Goal: Register for event/course

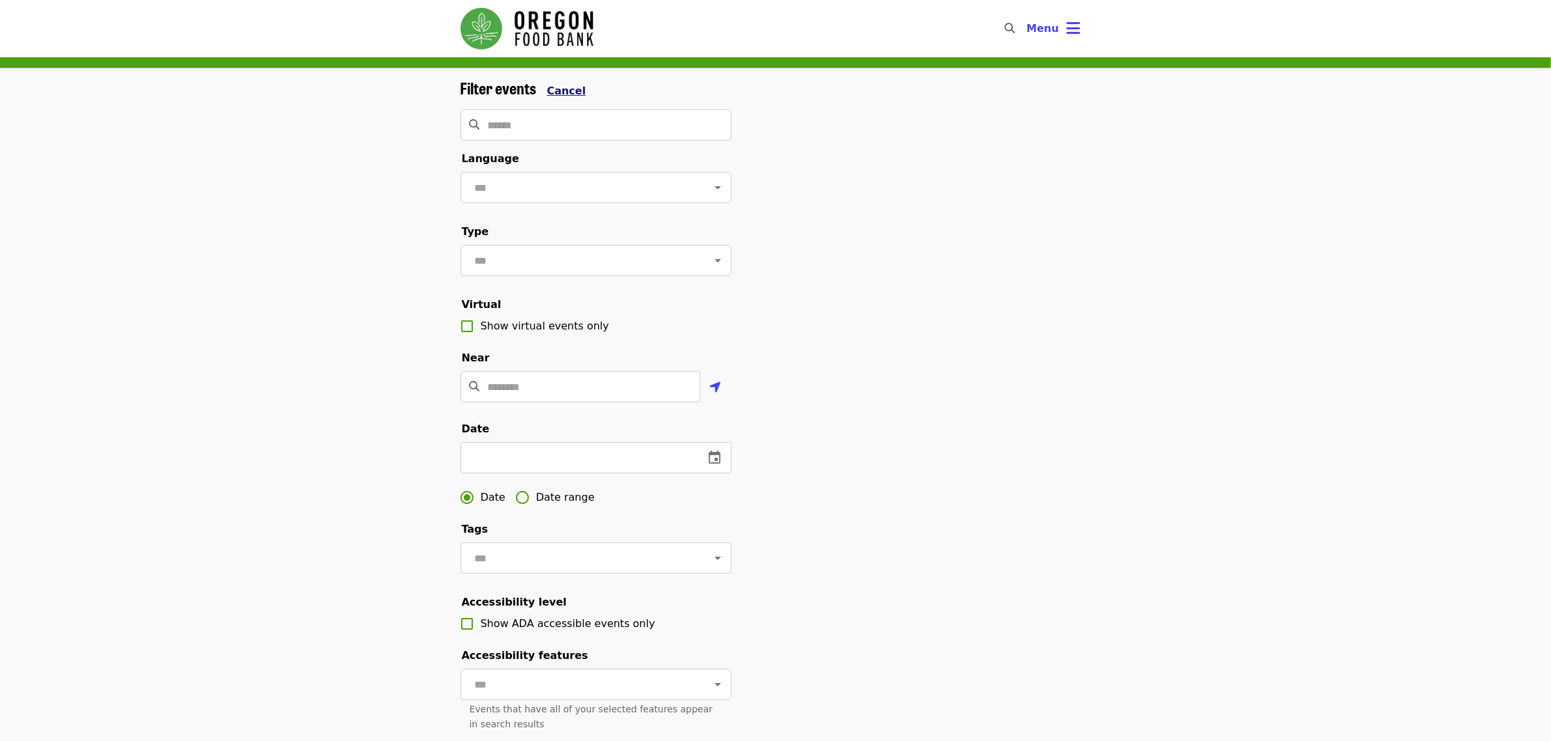
click at [573, 90] on span "Cancel" at bounding box center [566, 91] width 39 height 12
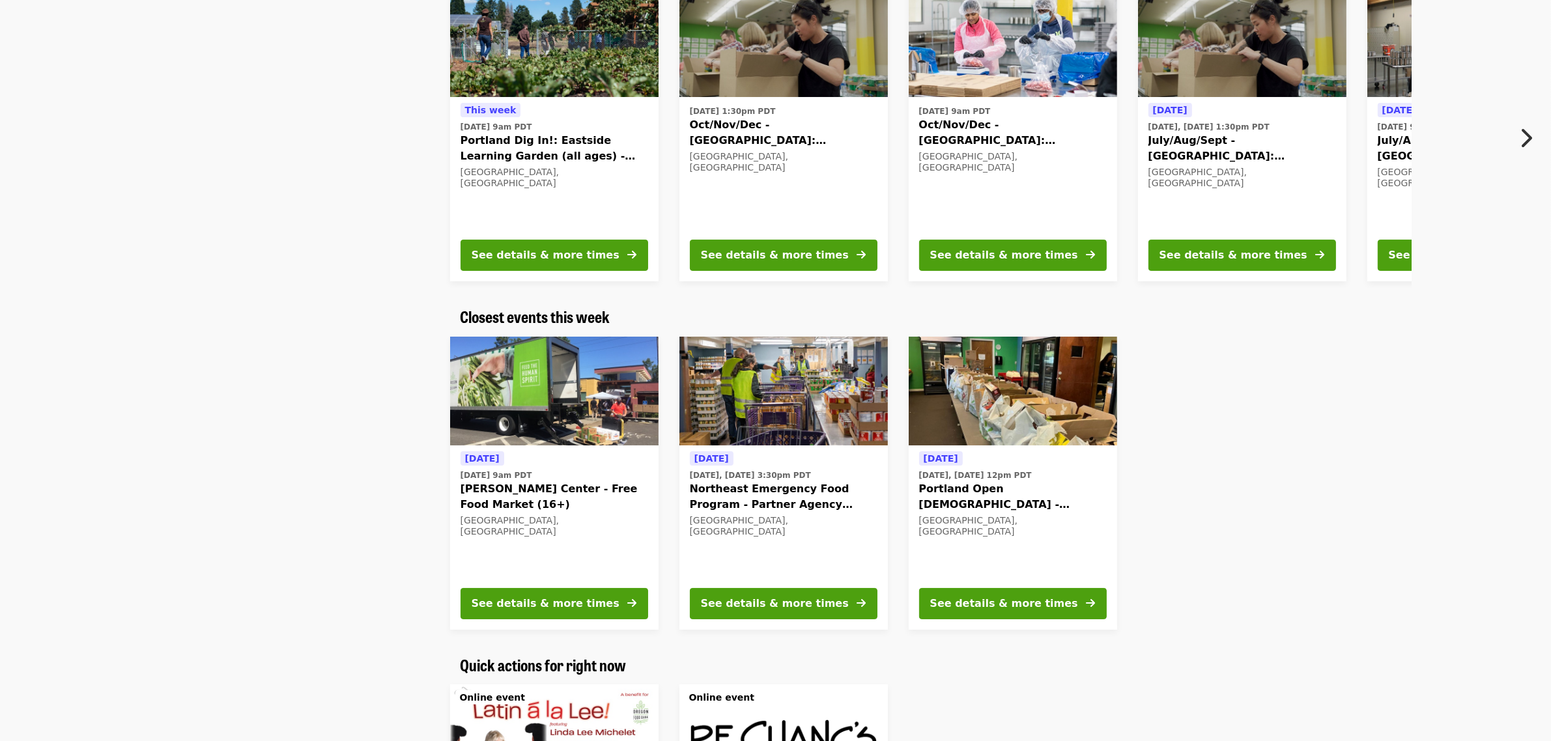
scroll to position [163, 0]
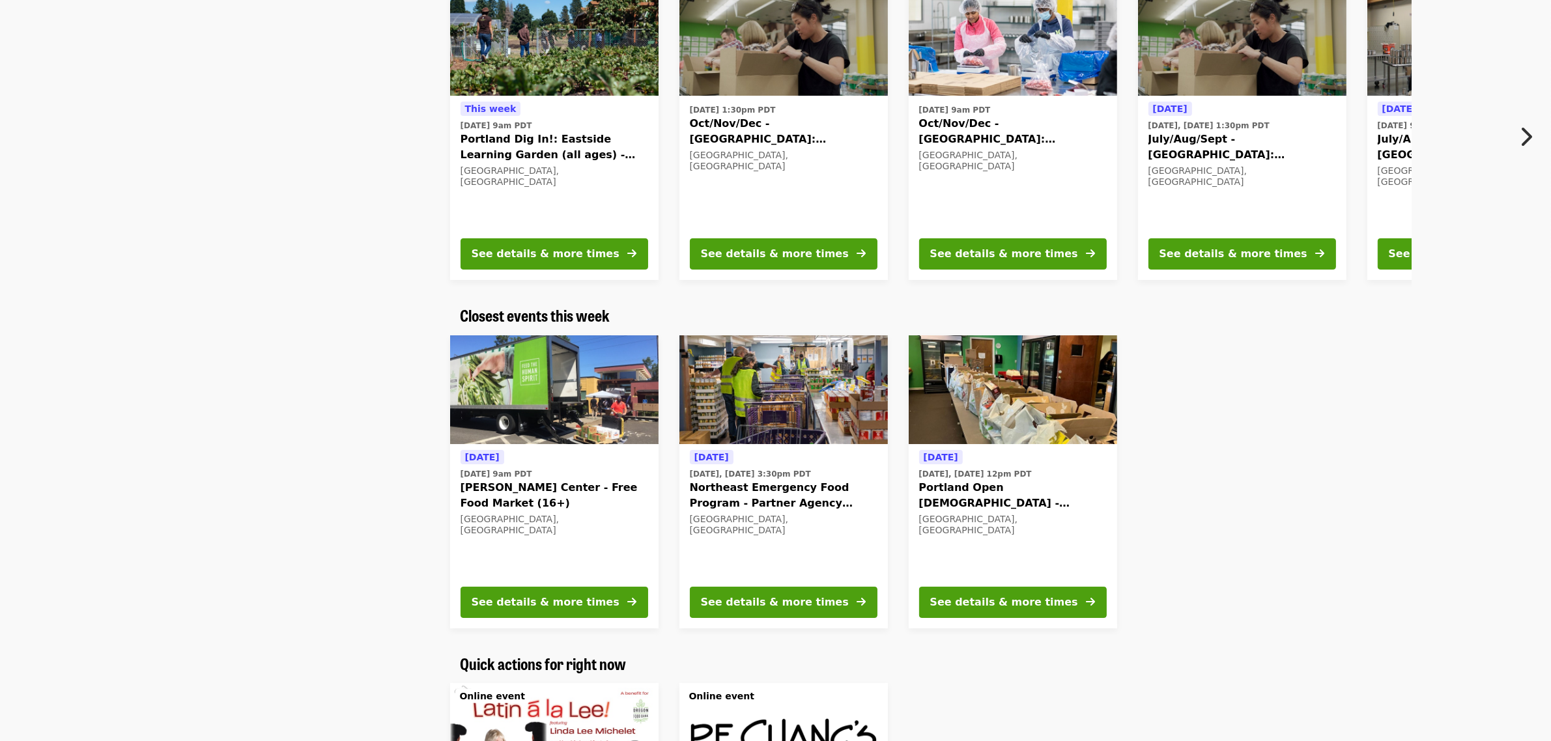
drag, startPoint x: 795, startPoint y: 383, endPoint x: 1350, endPoint y: 489, distance: 565.1
click at [1350, 489] on div at bounding box center [1360, 482] width 465 height 314
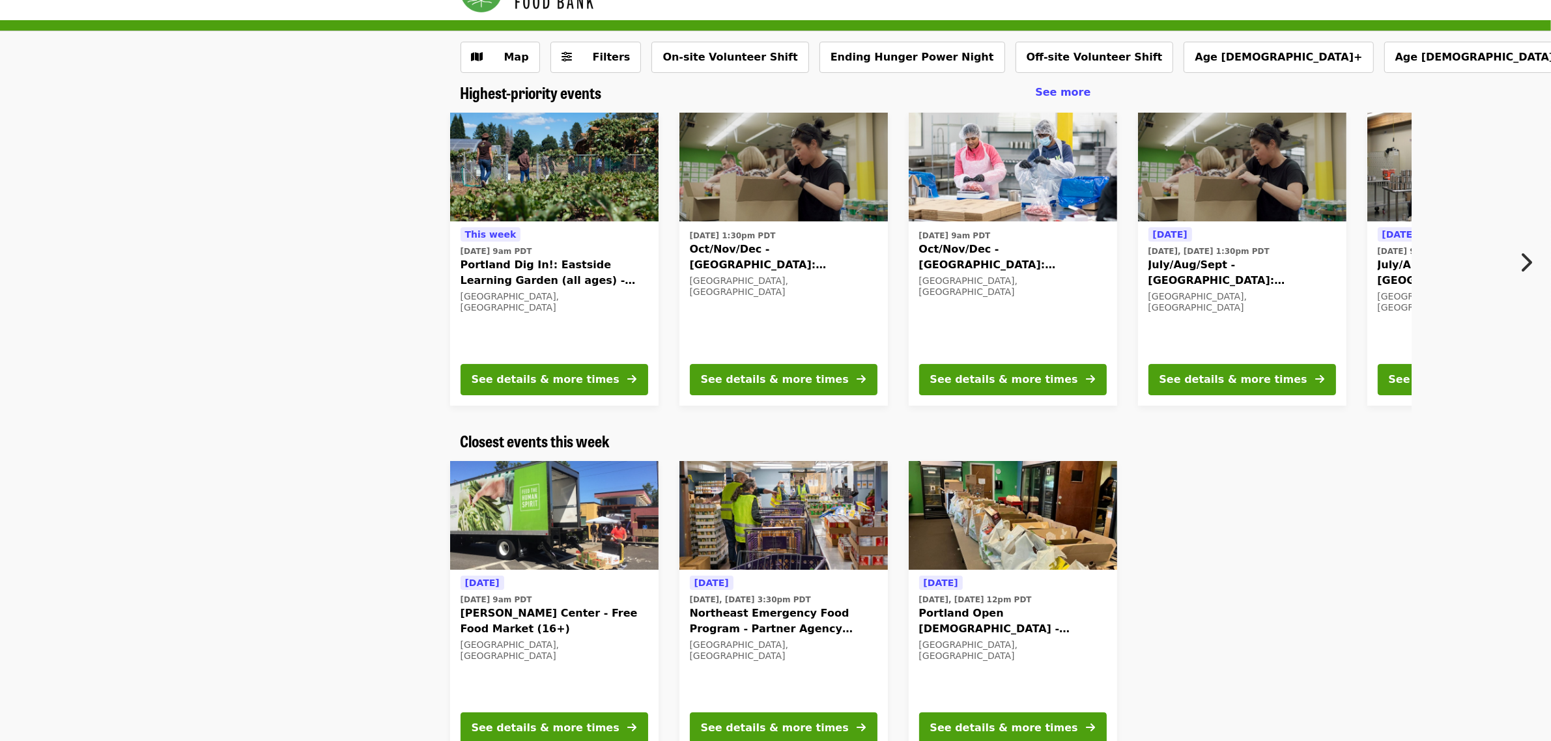
scroll to position [0, 0]
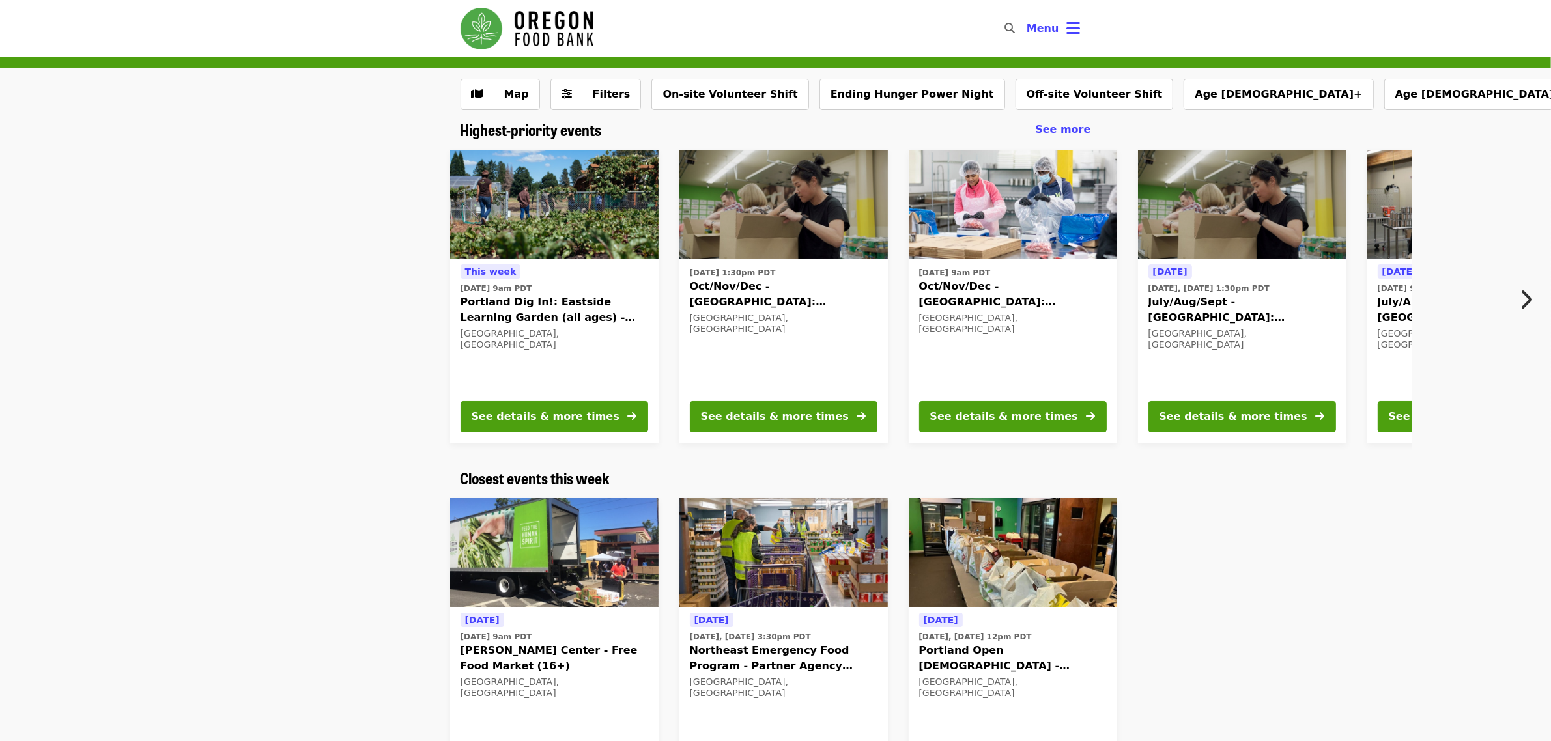
click at [1009, 27] on icon "search icon" at bounding box center [1010, 28] width 10 height 12
click at [599, 99] on span "Filters" at bounding box center [612, 94] width 38 height 12
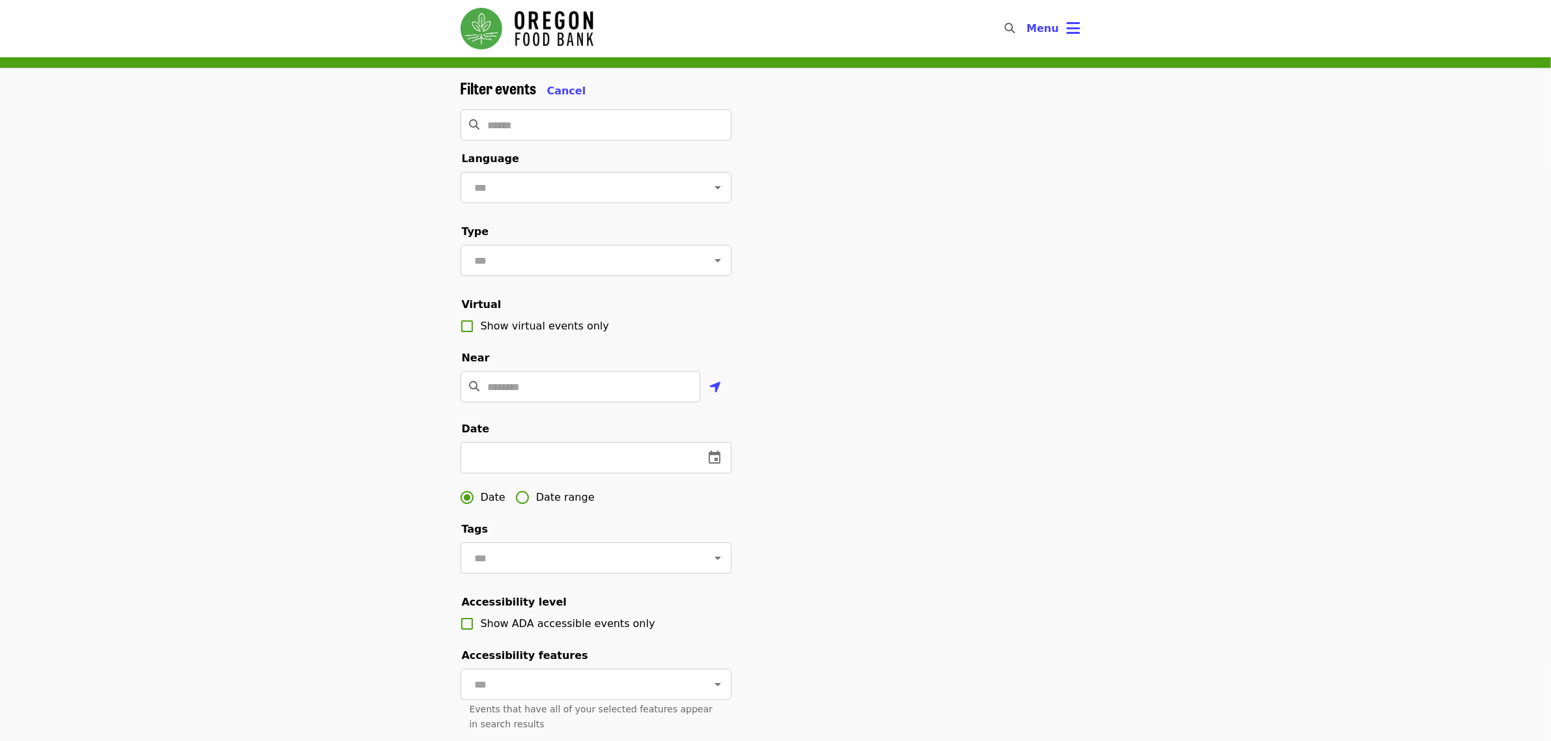
click at [1003, 33] on div "​" at bounding box center [1006, 28] width 21 height 31
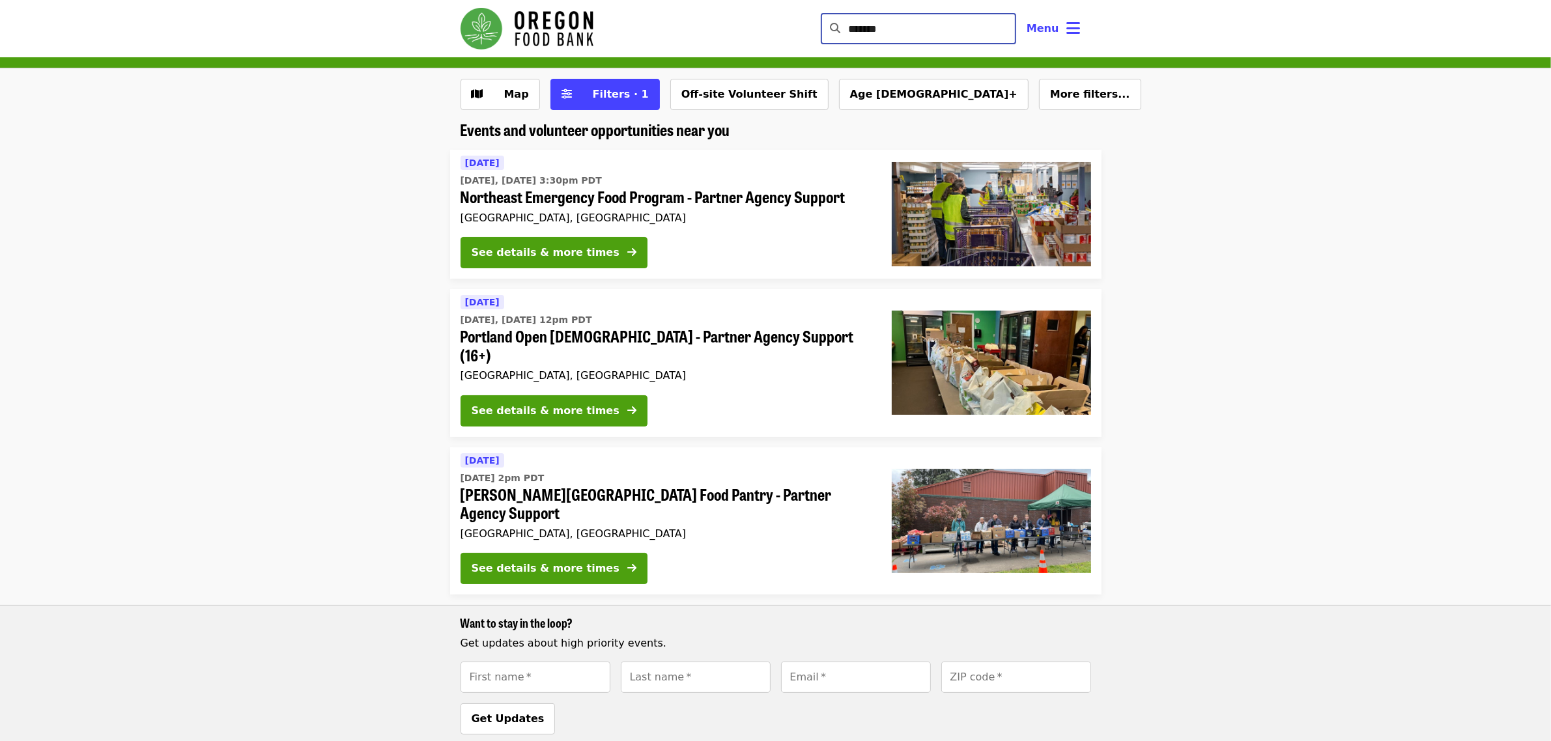
drag, startPoint x: 901, startPoint y: 40, endPoint x: 568, endPoint y: -3, distance: 335.6
click at [568, 0] on html "Skip to content ******* ​ Menu Map Filters · 1 Off-site Volunteer Shift Age 16+…" at bounding box center [775, 370] width 1551 height 741
type input "****"
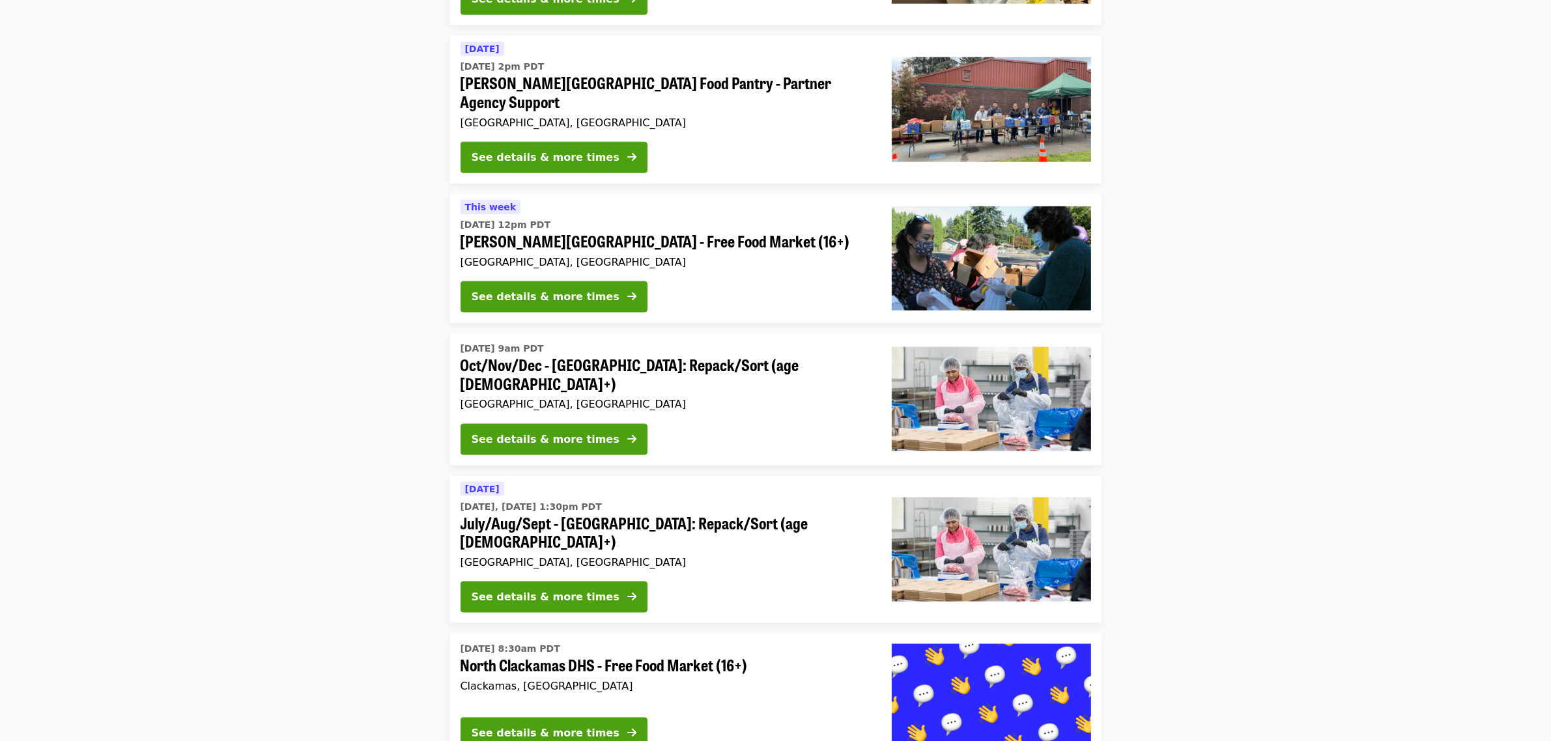
scroll to position [1792, 0]
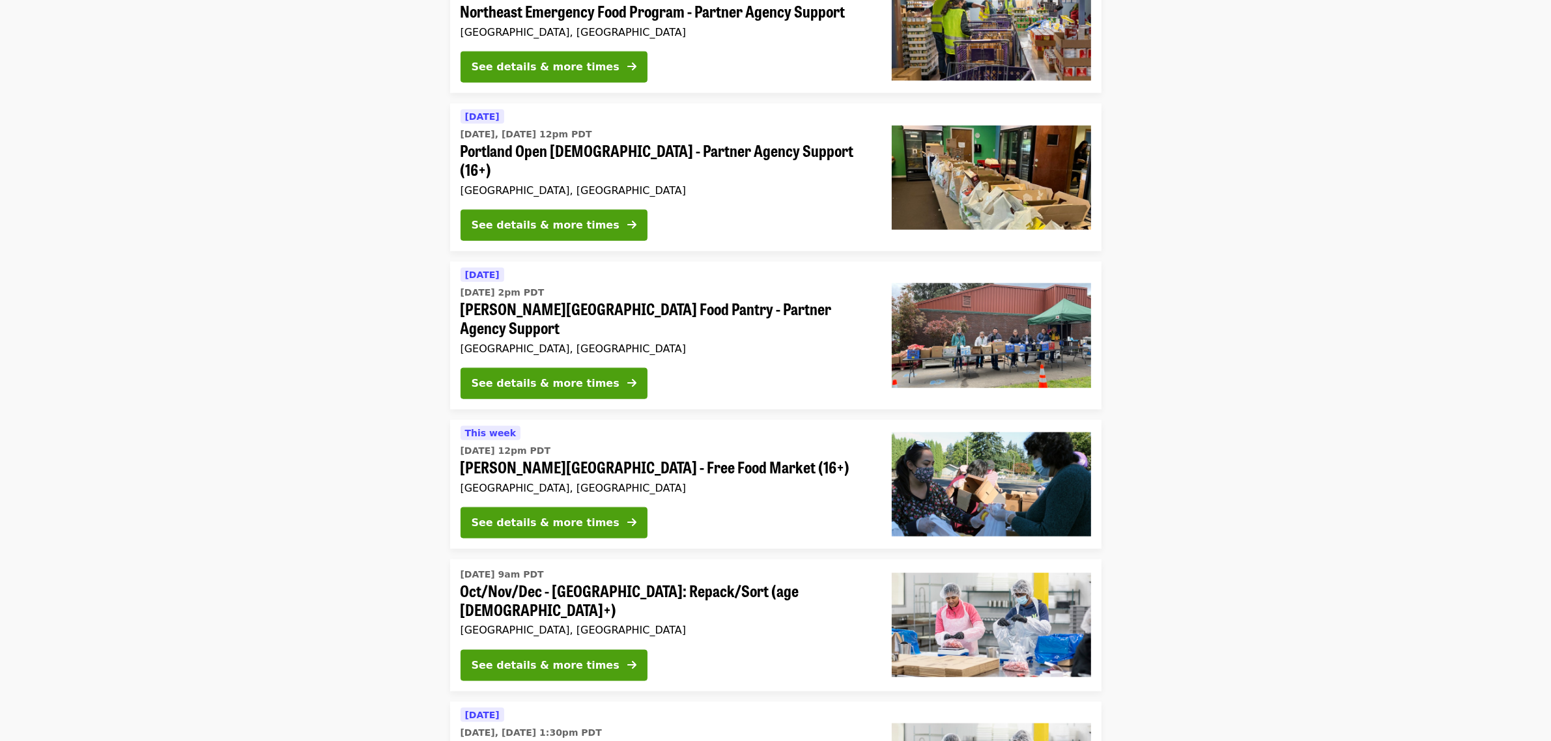
click at [1229, 560] on li "Thu, Oct 2 @ 9am PDT Oct/Nov/Dec - Beaverton: Repack/Sort (age 10+) Beaverton, …" at bounding box center [775, 626] width 1551 height 132
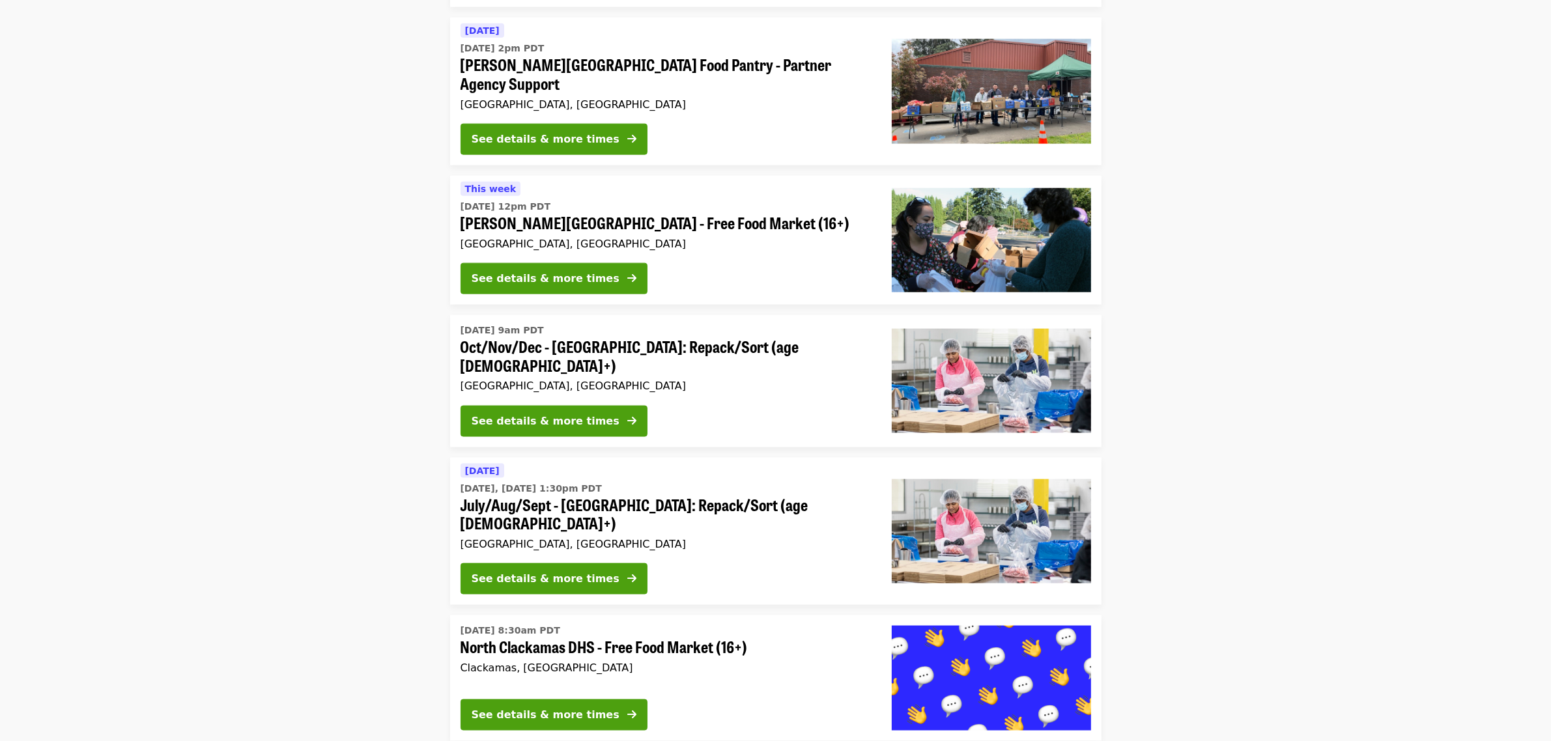
scroll to position [1955, 0]
